Goal: Navigation & Orientation: Find specific page/section

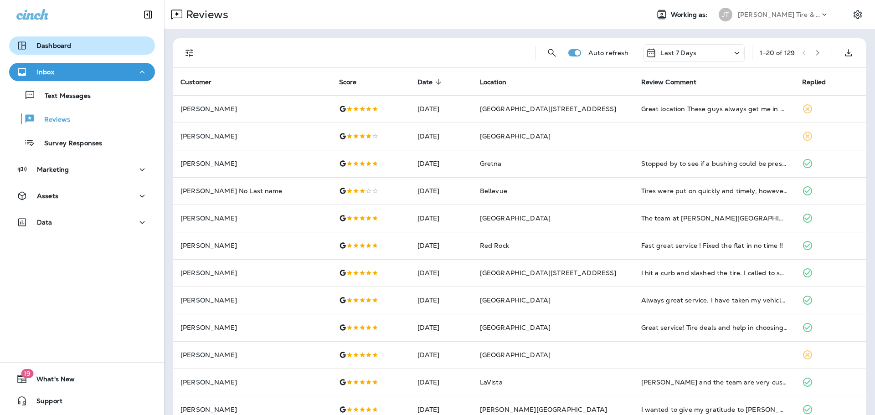
click at [53, 43] on p "Dashboard" at bounding box center [53, 45] width 35 height 7
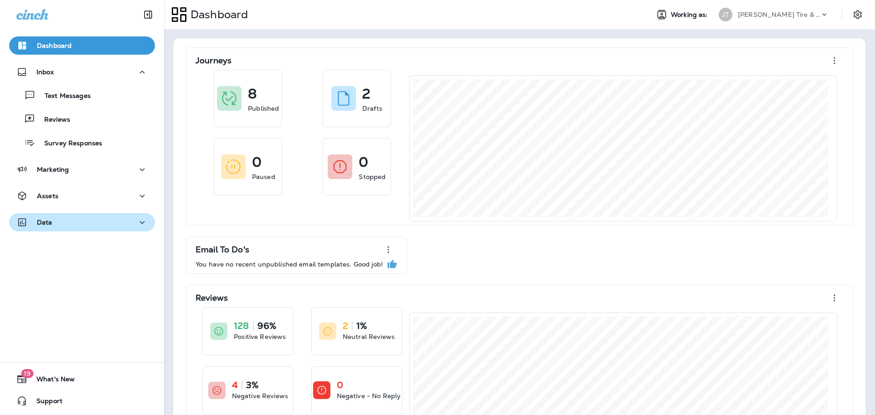
click at [107, 223] on div "Data" at bounding box center [81, 222] width 131 height 11
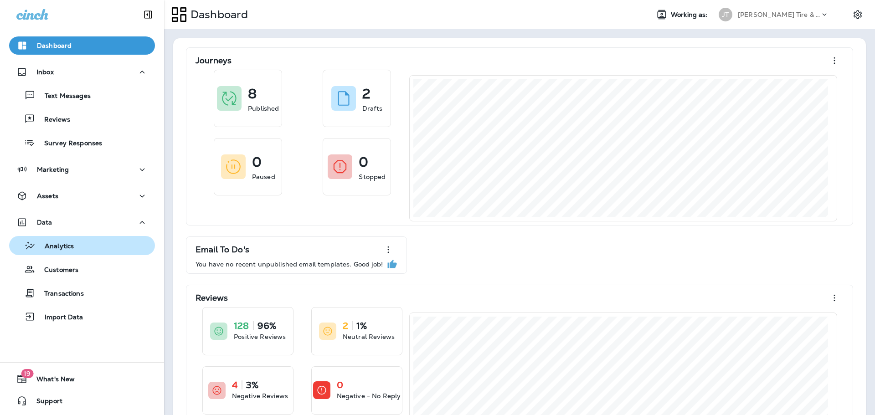
click at [99, 242] on div "Analytics" at bounding box center [82, 246] width 139 height 14
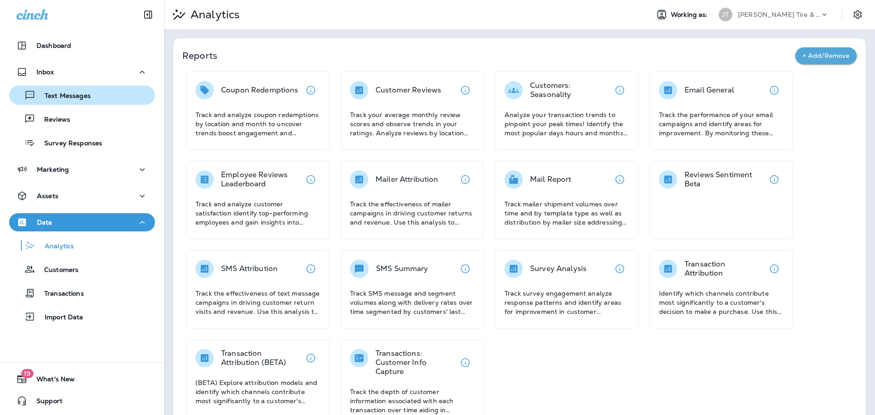
click at [73, 104] on button "Text Messages" at bounding box center [82, 95] width 146 height 19
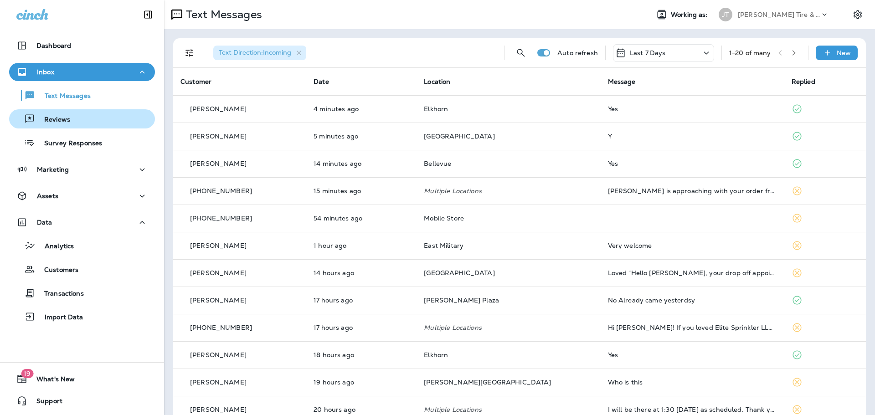
click at [67, 120] on p "Reviews" at bounding box center [52, 120] width 35 height 9
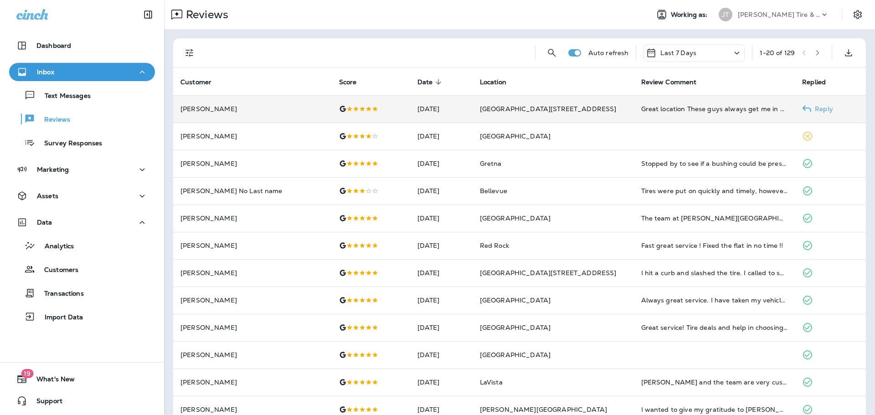
click at [634, 113] on td "Great location These guys always get me in and out quick and deliver quality wo…" at bounding box center [714, 108] width 161 height 27
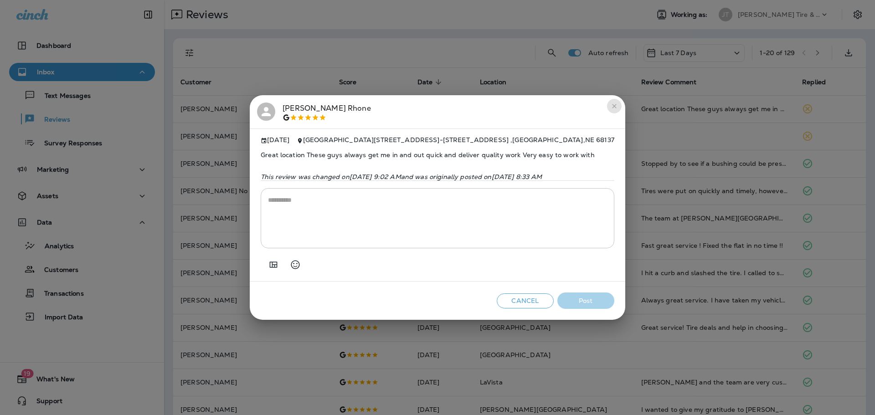
click at [622, 105] on button "close" at bounding box center [614, 106] width 15 height 15
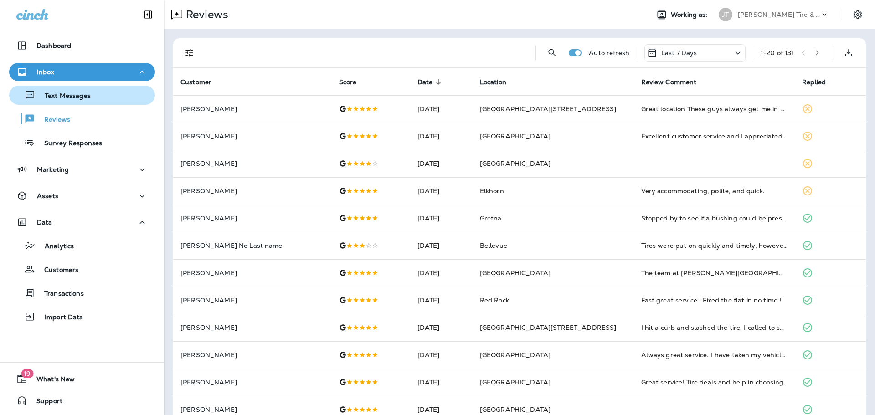
click at [101, 94] on div "Text Messages" at bounding box center [82, 95] width 139 height 14
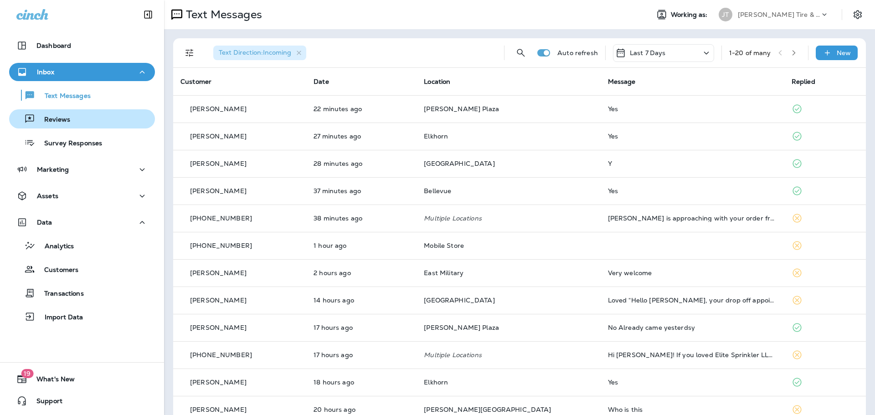
click at [105, 119] on div "Reviews" at bounding box center [82, 119] width 139 height 14
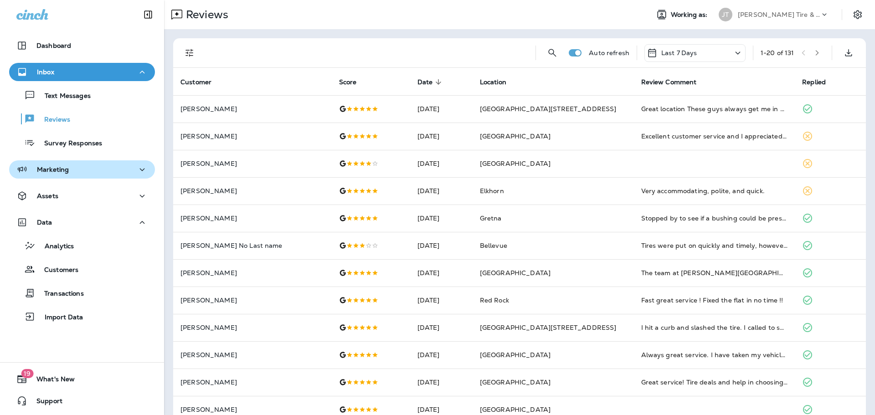
click at [92, 173] on div "Marketing" at bounding box center [81, 169] width 131 height 11
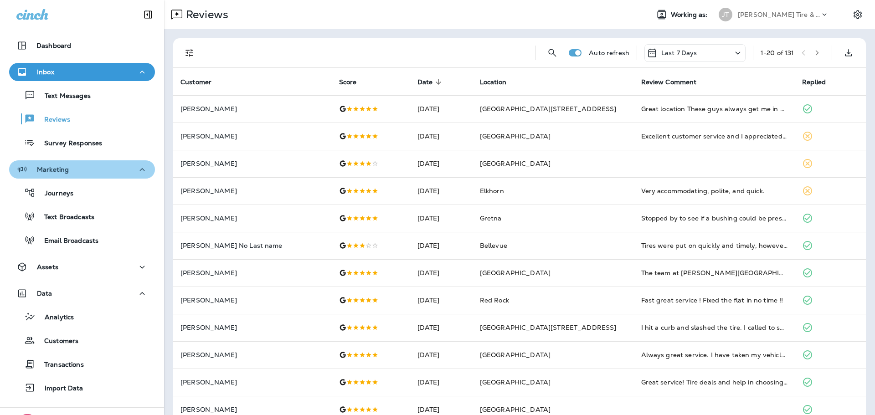
click at [110, 171] on div "Marketing" at bounding box center [81, 169] width 131 height 11
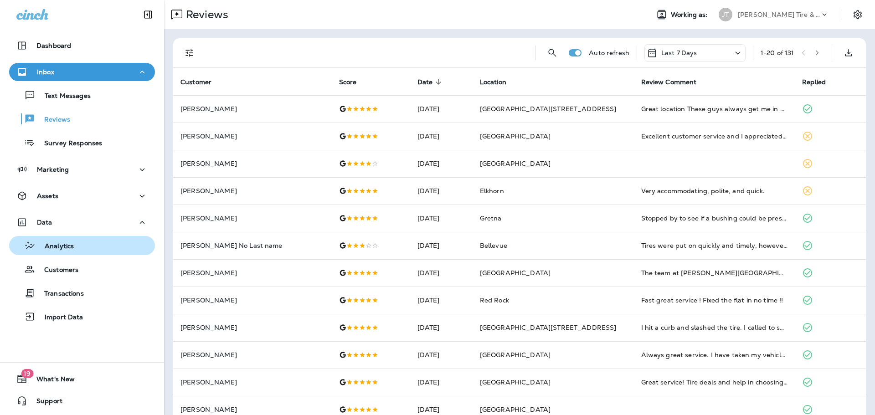
click at [91, 249] on div "Analytics" at bounding box center [82, 246] width 139 height 14
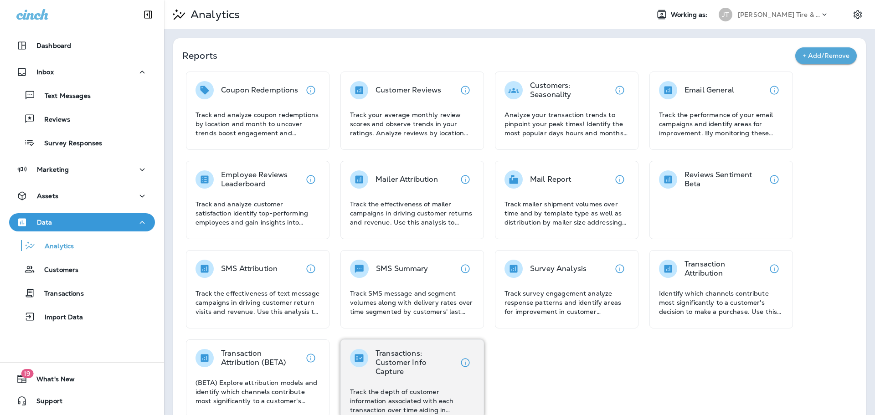
click at [409, 366] on p "Transactions: Customer Info Capture" at bounding box center [416, 362] width 81 height 27
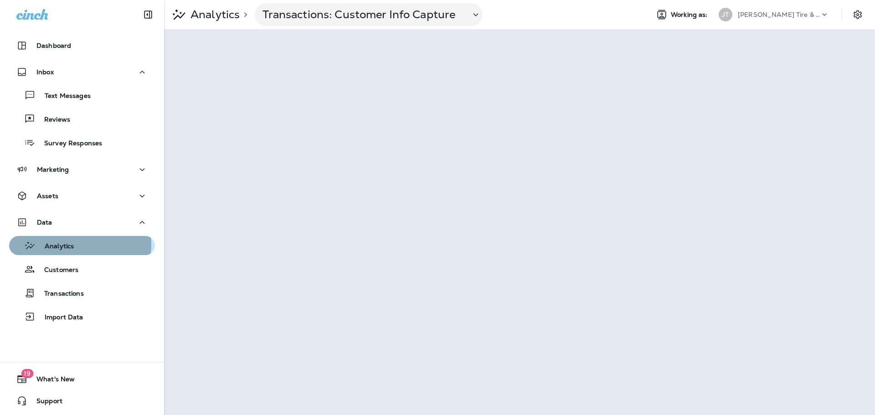
click at [62, 245] on p "Analytics" at bounding box center [55, 247] width 38 height 9
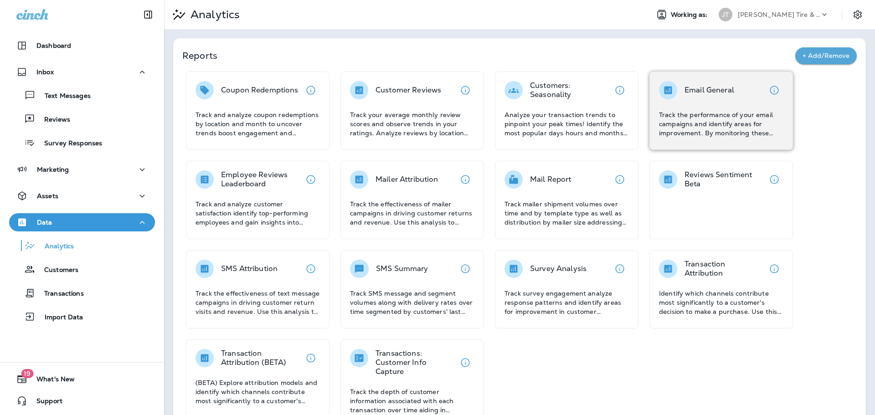
click at [749, 110] on p "Track the performance of your email campaigns and identify areas for improvemen…" at bounding box center [721, 123] width 124 height 27
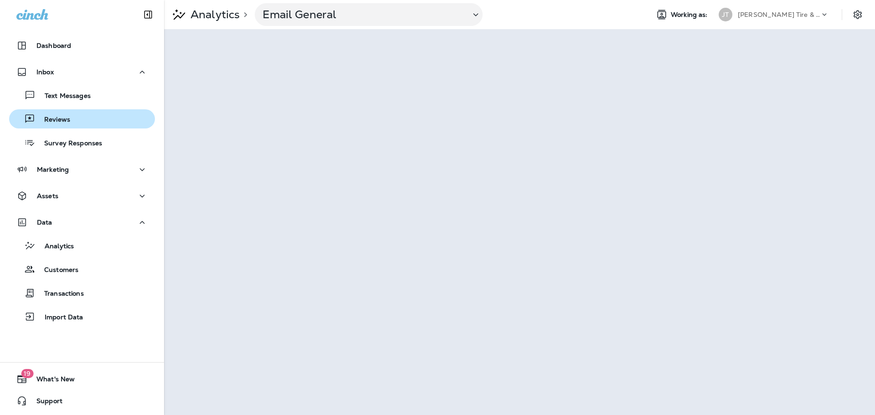
click at [68, 116] on p "Reviews" at bounding box center [52, 120] width 35 height 9
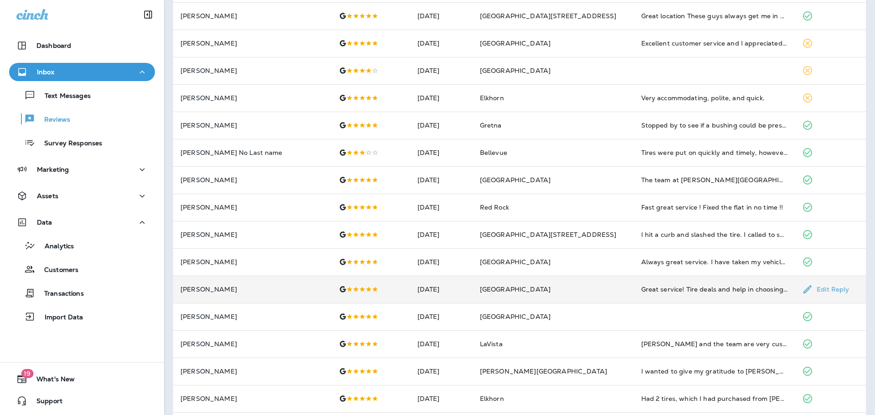
scroll to position [137, 0]
